Goal: Use online tool/utility: Utilize a website feature to perform a specific function

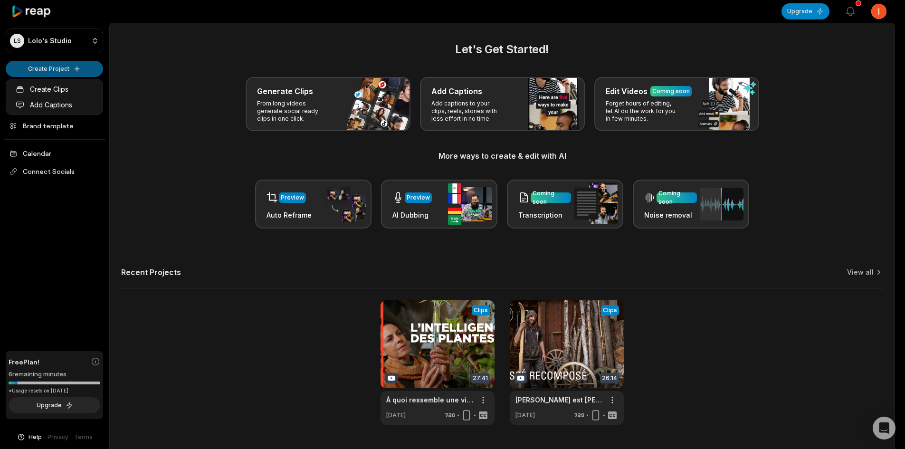
click at [75, 70] on html "LS Lolo's Studio Create Project Home Projects Brand template Calendar Connect S…" at bounding box center [452, 224] width 905 height 449
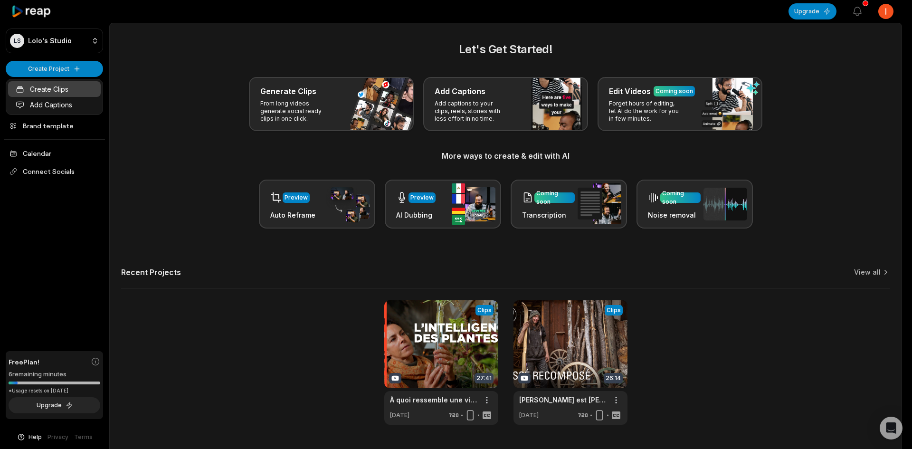
click at [56, 91] on link "Create Clips" at bounding box center [54, 89] width 93 height 16
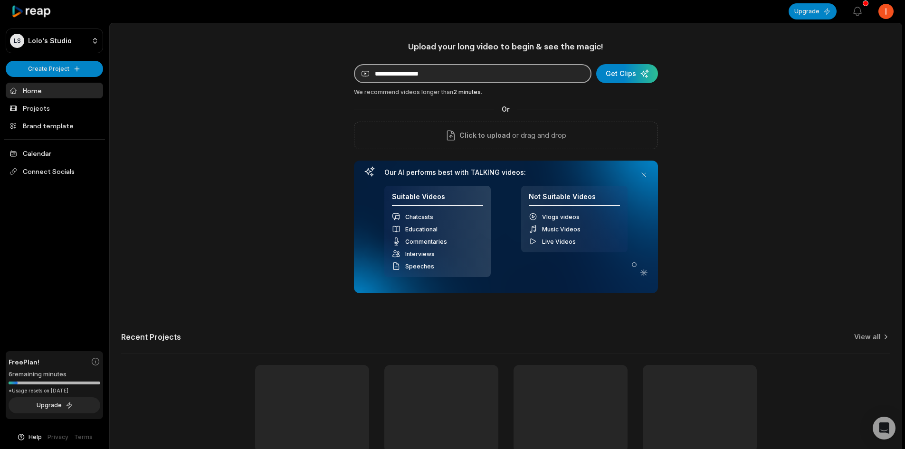
paste input "**********"
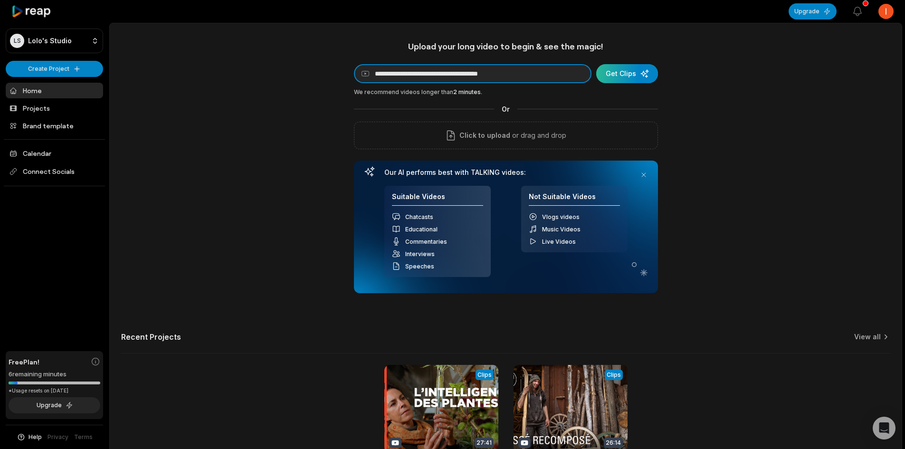
type input "**********"
click at [644, 70] on div "submit" at bounding box center [627, 73] width 62 height 19
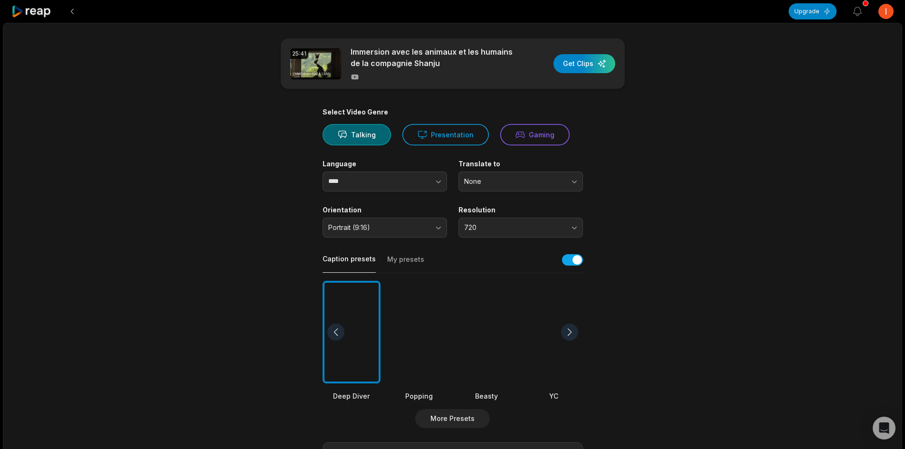
scroll to position [95, 0]
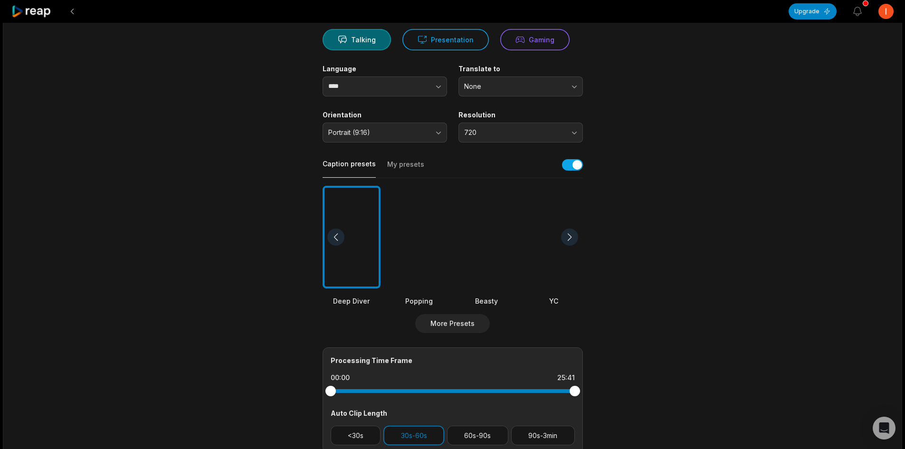
click at [571, 240] on div at bounding box center [569, 236] width 17 height 17
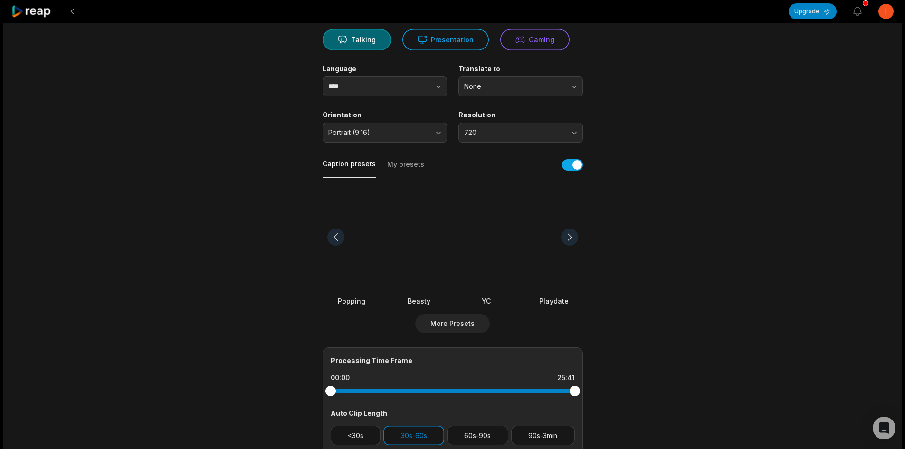
click at [571, 240] on div at bounding box center [569, 236] width 17 height 17
click at [543, 268] on div at bounding box center [553, 237] width 73 height 103
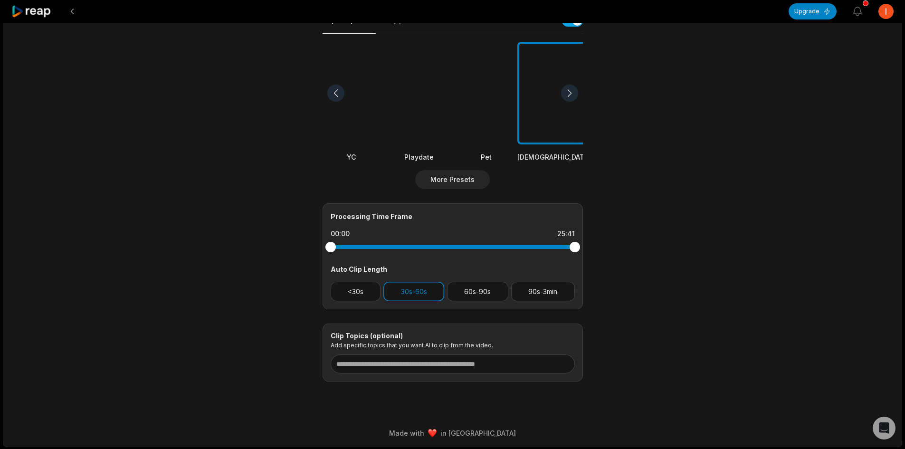
scroll to position [240, 0]
click at [491, 292] on button "60s-90s" at bounding box center [477, 290] width 61 height 19
click at [419, 294] on button "30s-60s" at bounding box center [413, 290] width 61 height 19
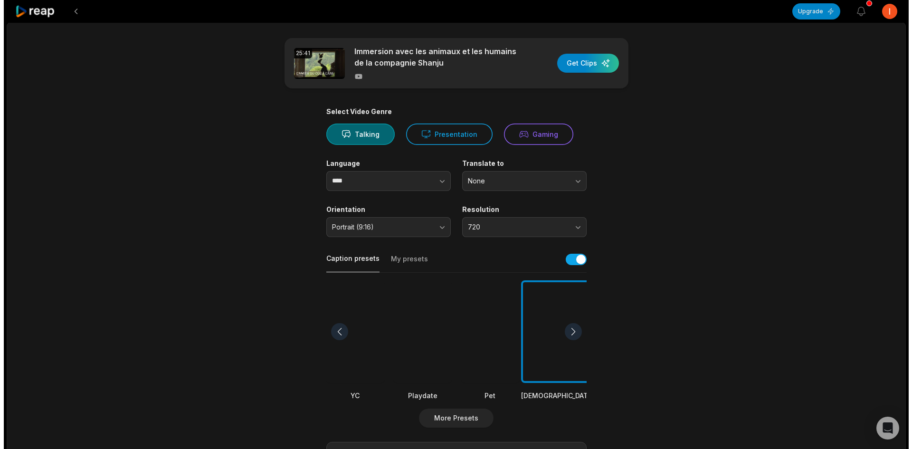
scroll to position [0, 0]
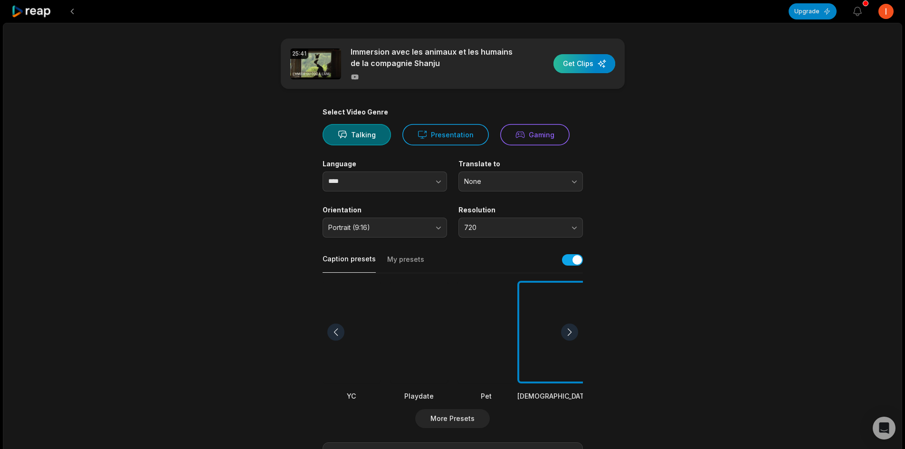
click at [596, 54] on div "button" at bounding box center [584, 63] width 62 height 19
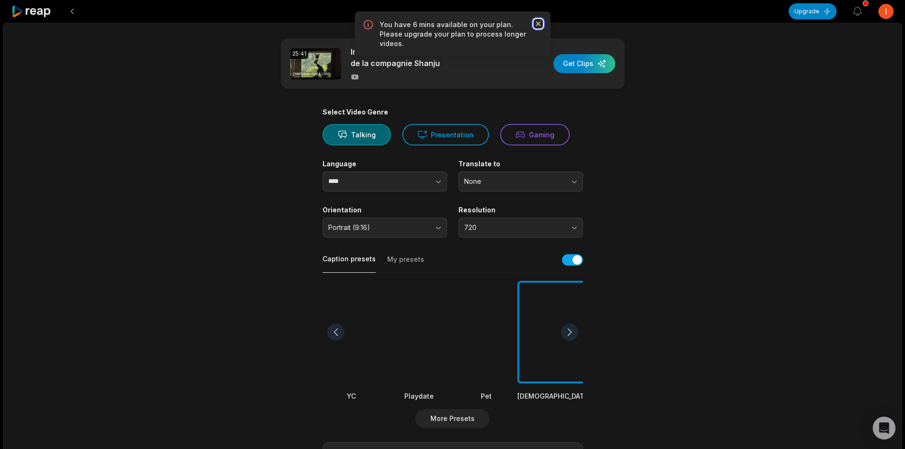
click at [538, 25] on icon "button" at bounding box center [537, 23] width 9 height 9
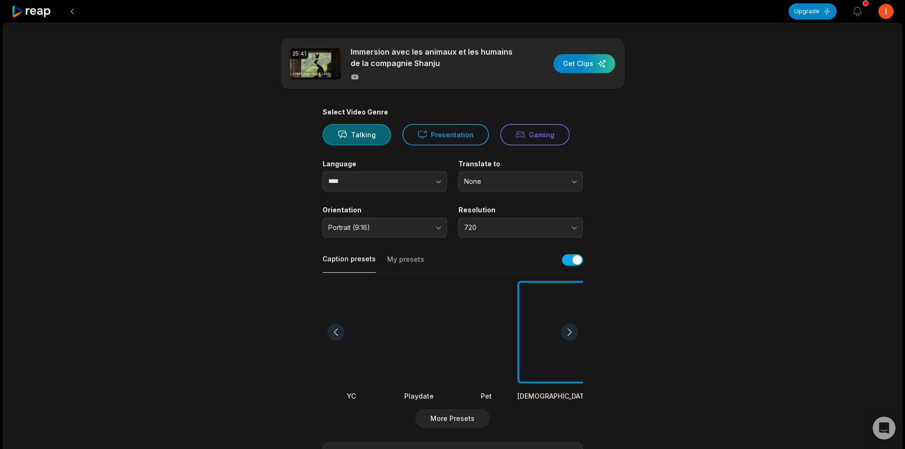
click at [883, 15] on html "Upgrade View notifications Open user menu 25:41 Immersion avec les animaux et l…" at bounding box center [452, 224] width 905 height 449
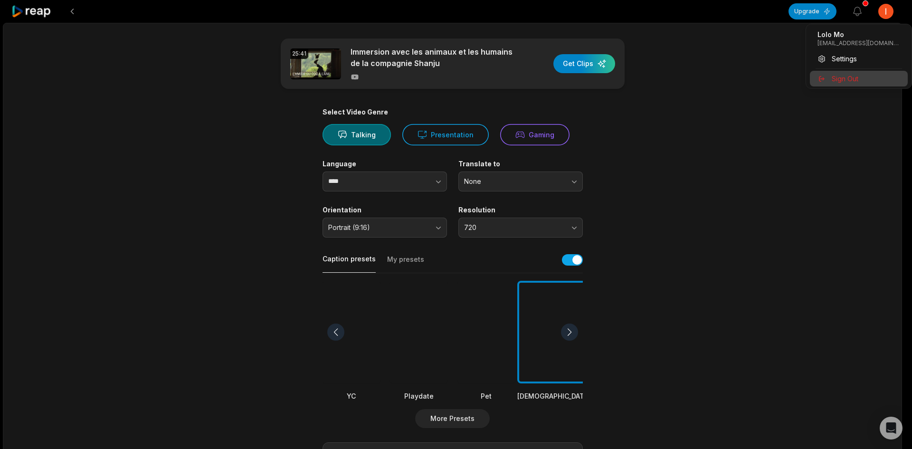
click at [840, 81] on span "Sign Out" at bounding box center [844, 79] width 27 height 10
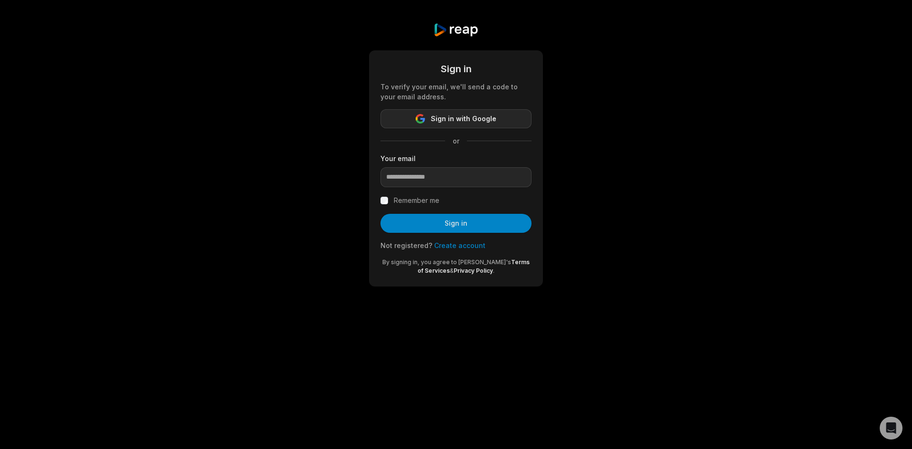
click at [451, 112] on button "Sign in with Google" at bounding box center [455, 118] width 151 height 19
